Goal: Task Accomplishment & Management: Complete application form

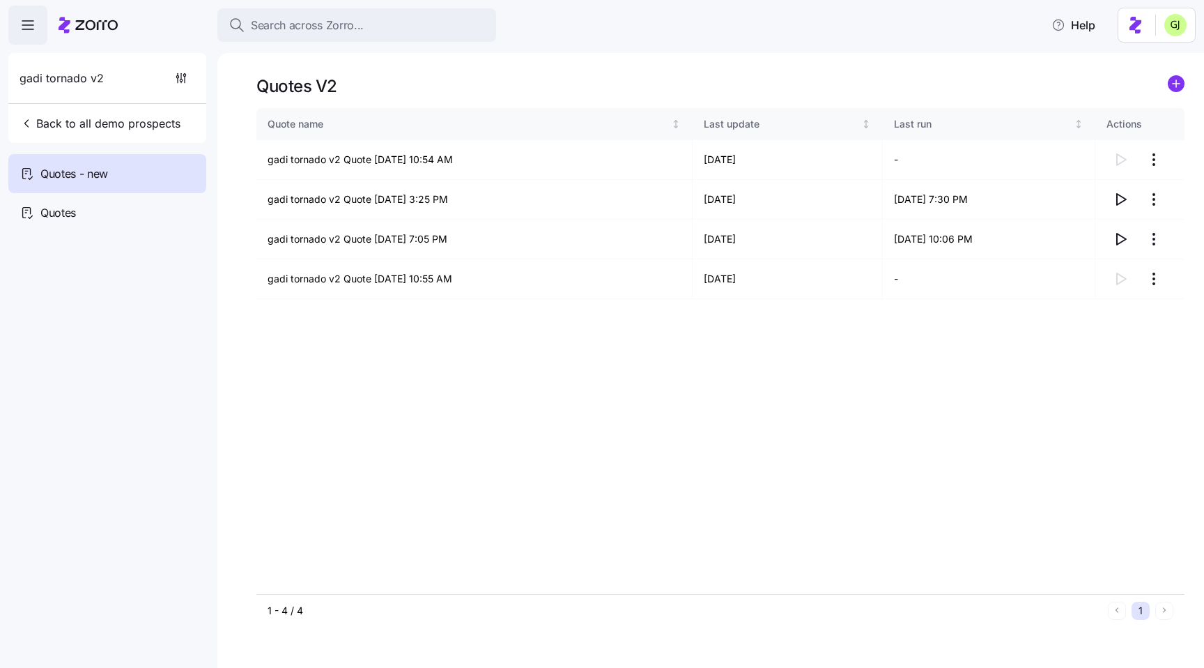
click at [1174, 84] on icon "add icon" at bounding box center [1176, 84] width 7 height 0
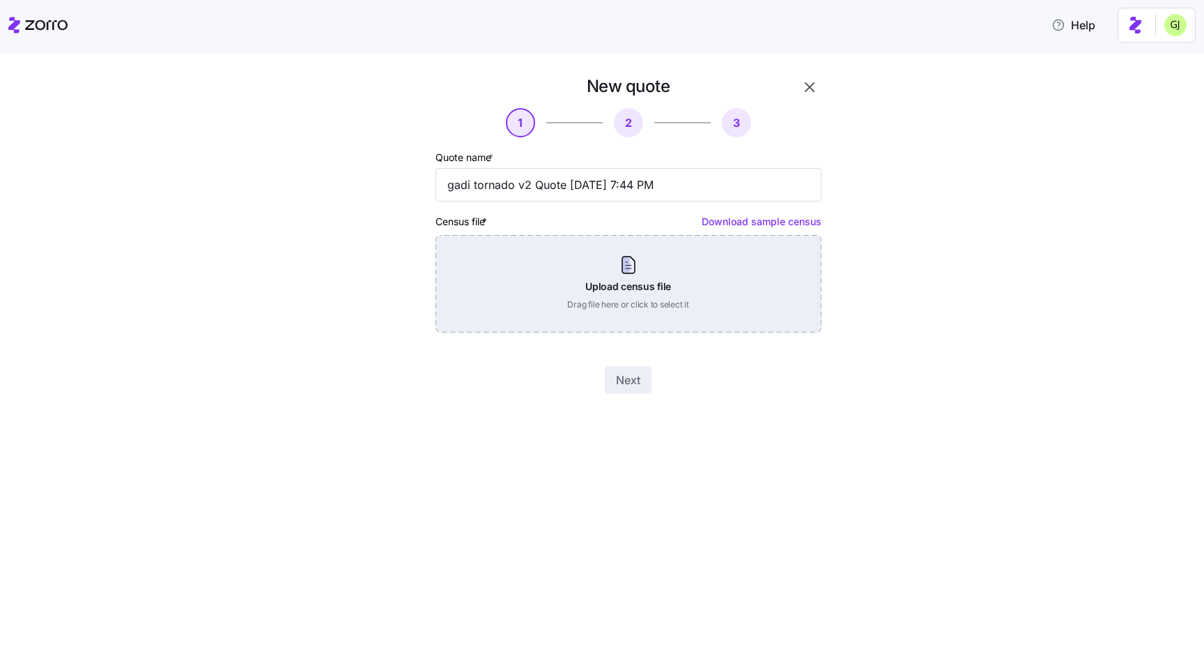
click at [702, 279] on div "Upload census file Drag file here or click to select it" at bounding box center [629, 284] width 386 height 98
